Goal: Navigation & Orientation: Find specific page/section

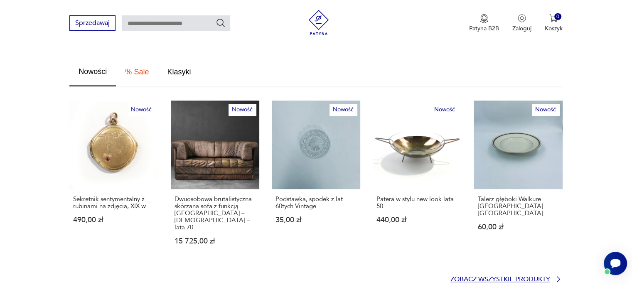
click at [463, 277] on p "Zobacz wszystkie produkty" at bounding box center [501, 279] width 100 height 5
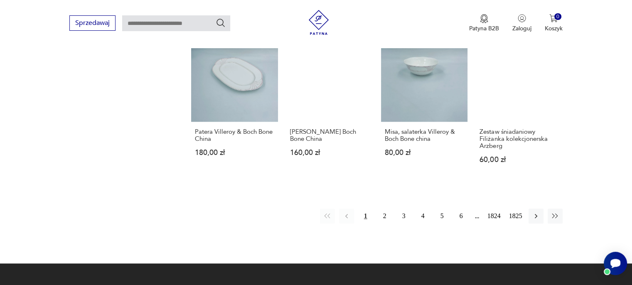
scroll to position [744, 0]
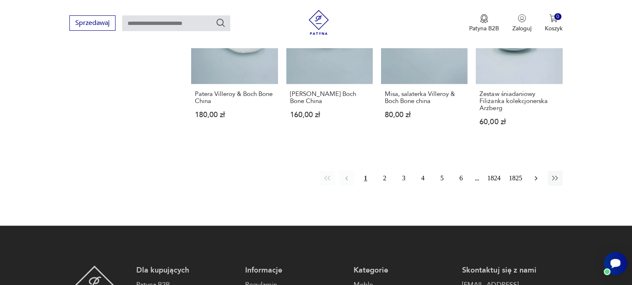
click at [539, 174] on icon "button" at bounding box center [536, 178] width 8 height 8
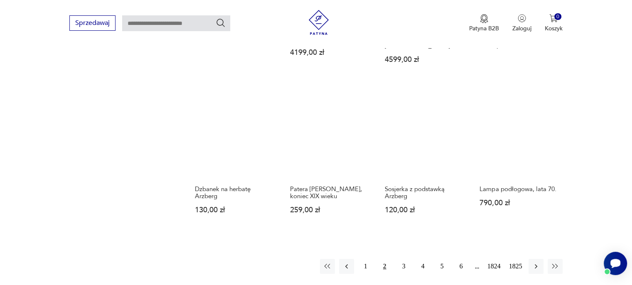
scroll to position [648, 0]
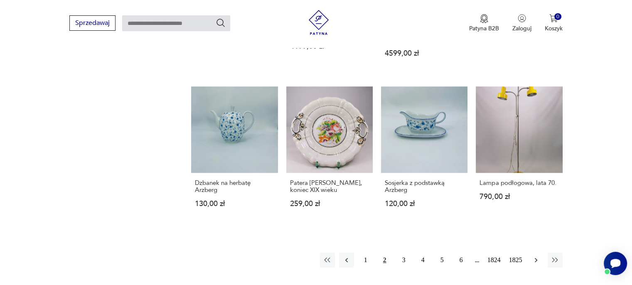
click at [534, 256] on icon "button" at bounding box center [536, 260] width 8 height 8
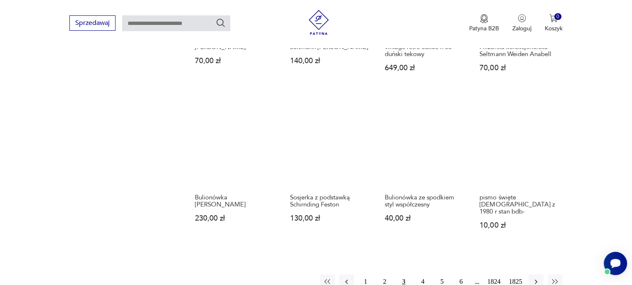
scroll to position [648, 0]
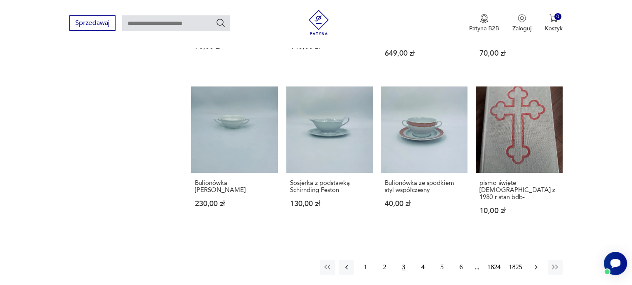
click at [535, 263] on icon "button" at bounding box center [536, 267] width 8 height 8
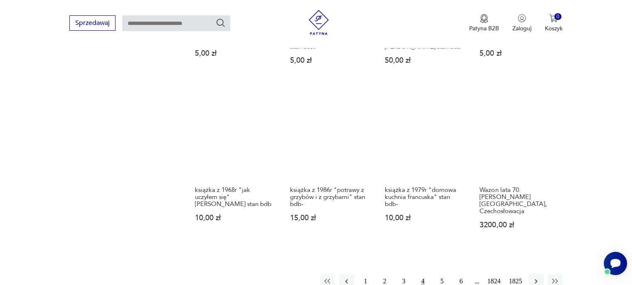
scroll to position [689, 0]
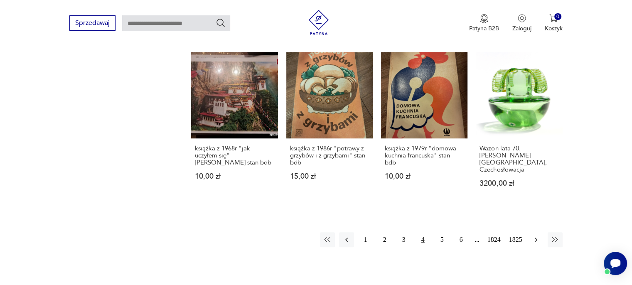
click at [533, 236] on icon "button" at bounding box center [536, 240] width 8 height 8
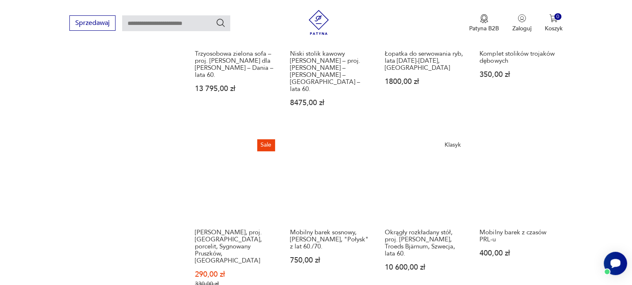
scroll to position [648, 0]
